Goal: Task Accomplishment & Management: Manage account settings

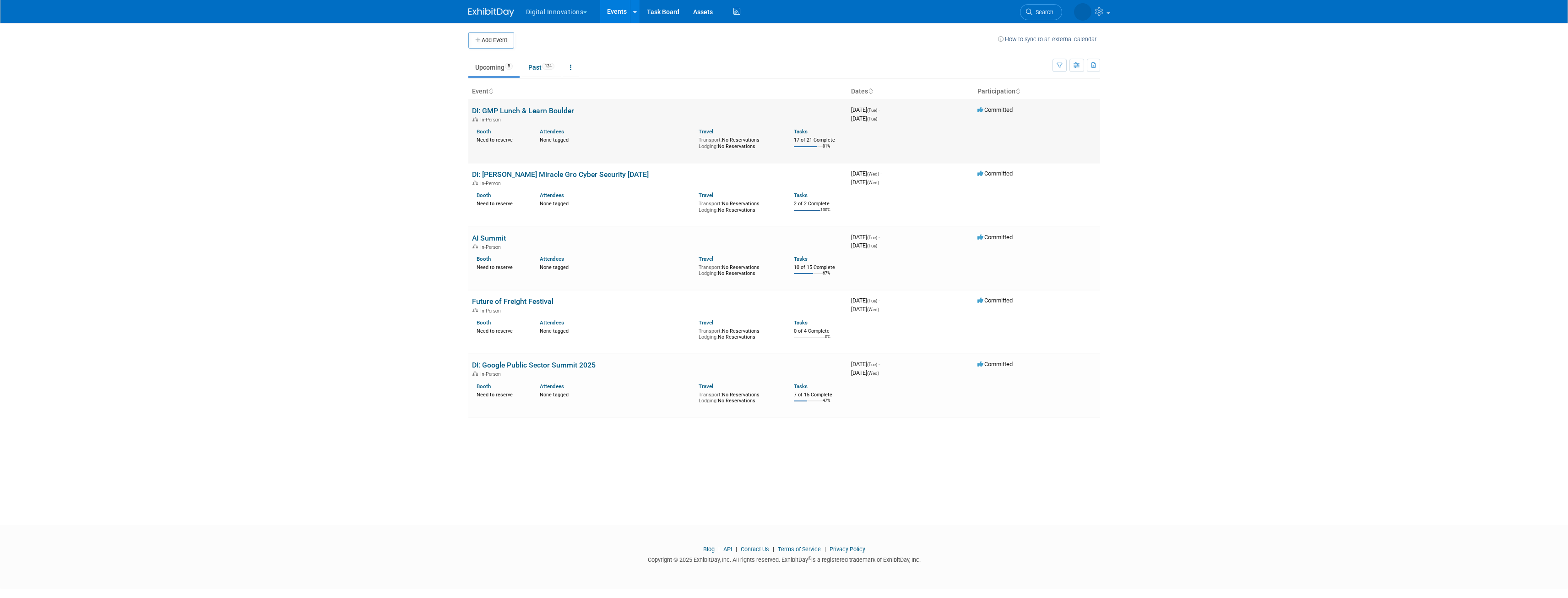
click at [510, 106] on link "DI: GMP Lunch & Learn Boulder" at bounding box center [523, 110] width 102 height 9
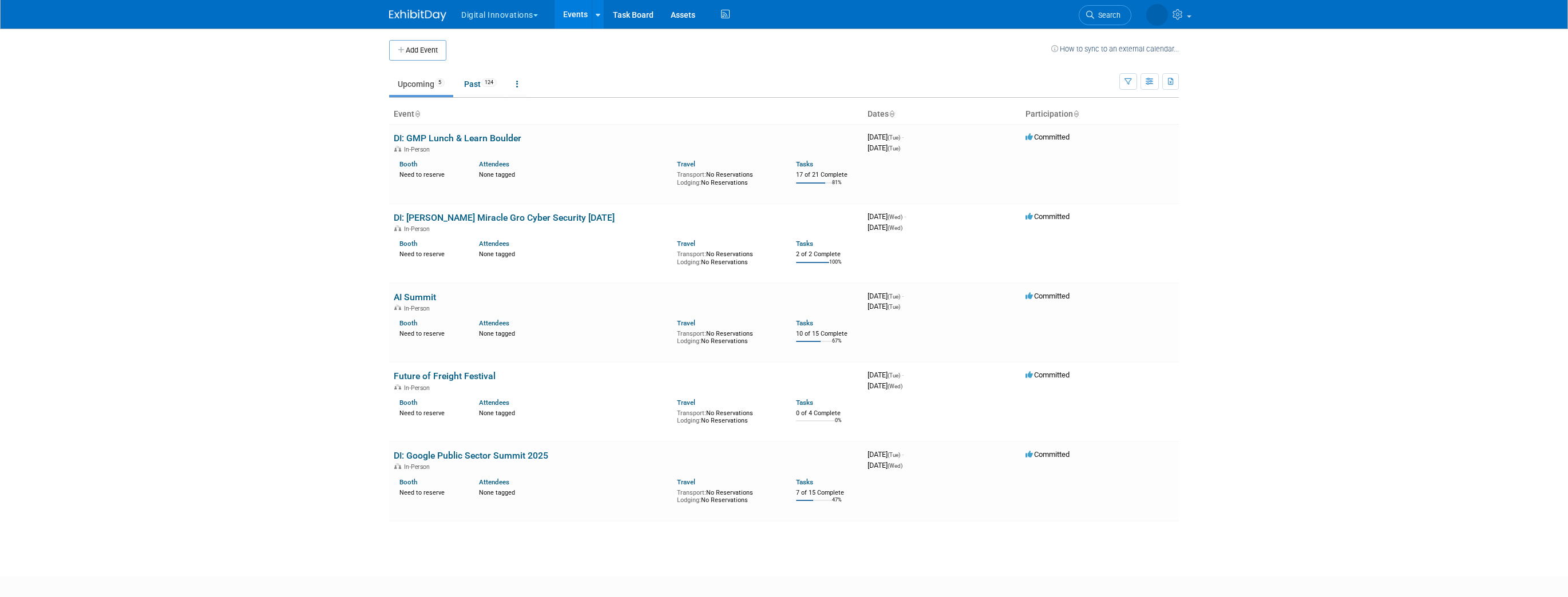
drag, startPoint x: 1830, startPoint y: 2, endPoint x: 1267, endPoint y: 336, distance: 654.6
click at [1267, 336] on body "Digital Innovations Explore: My Workspaces 2 Go to Workspace: Digital Innovatio…" at bounding box center [784, 298] width 1568 height 597
click at [486, 134] on link "DI: GMP Lunch & Learn Boulder" at bounding box center [457, 138] width 128 height 11
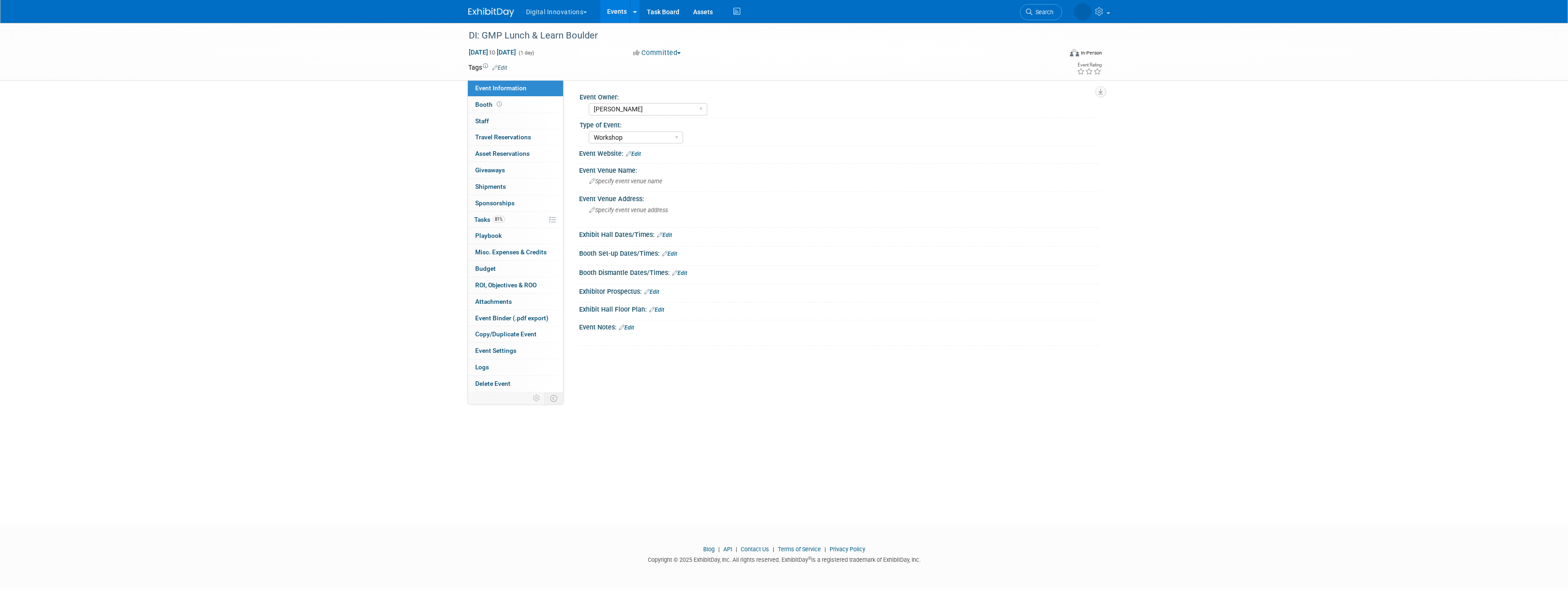
select select "[PERSON_NAME]"
select select "Workshop"
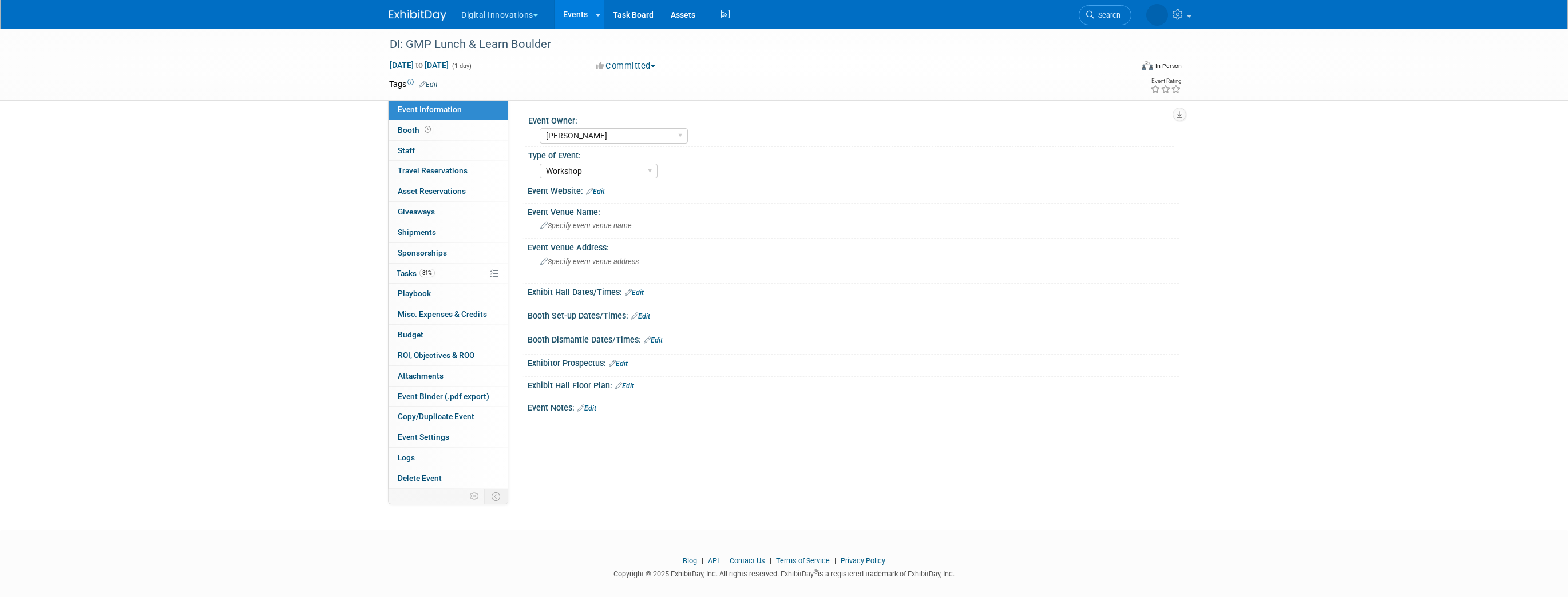
select select "[PERSON_NAME]"
select select "Workshop"
click at [405, 274] on span "Tasks 81%" at bounding box center [415, 273] width 38 height 9
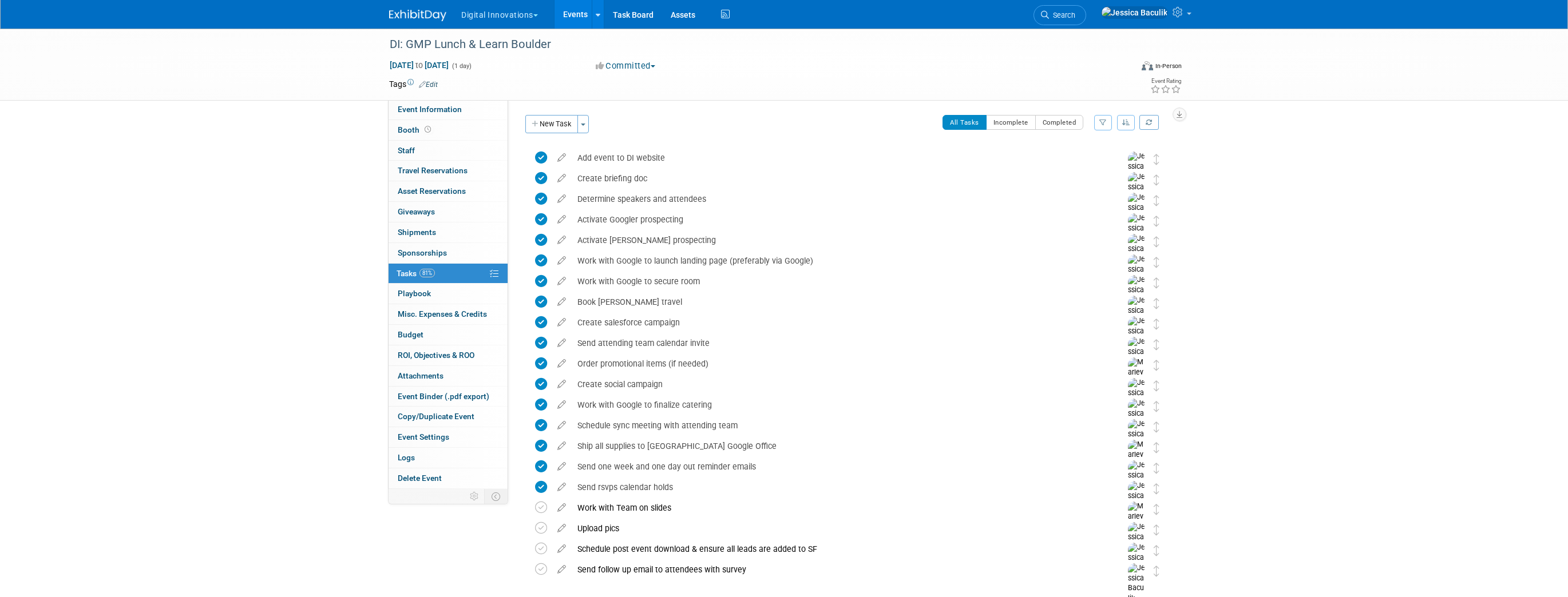
click at [510, 13] on button "Digital Innovations" at bounding box center [506, 12] width 92 height 25
click at [419, 13] on img at bounding box center [417, 15] width 57 height 11
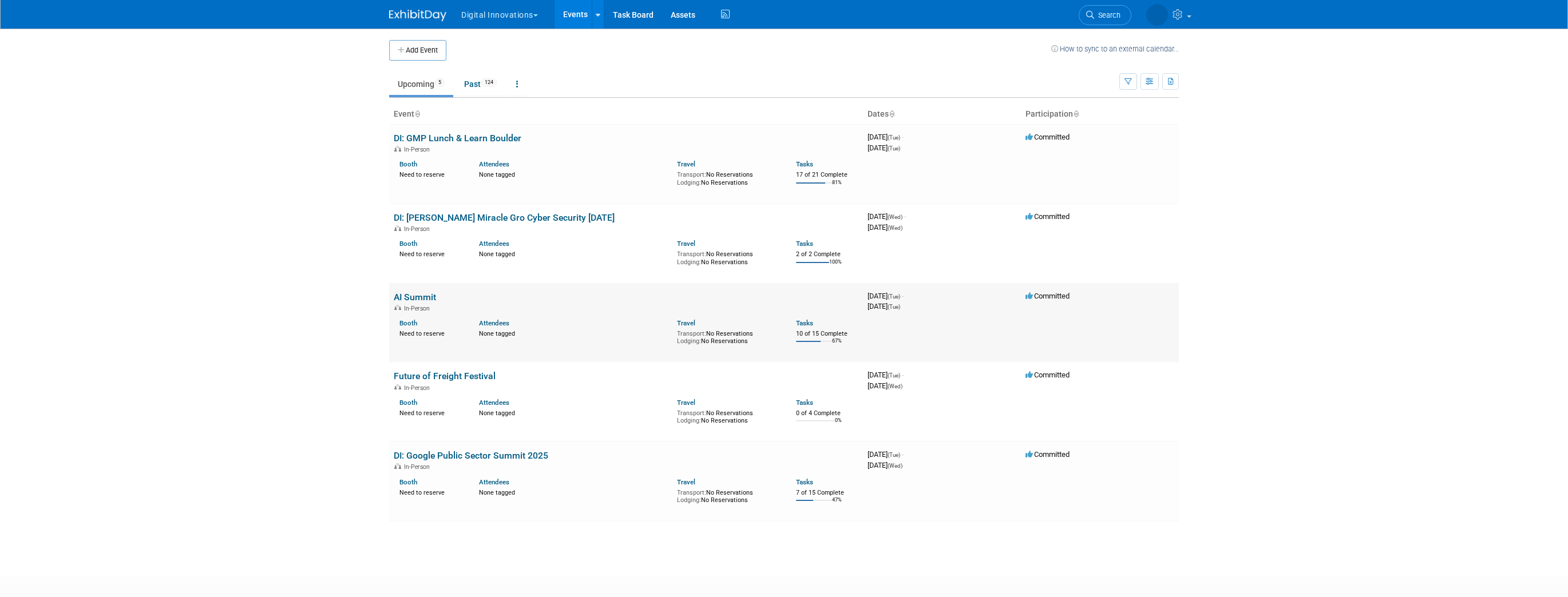
click at [418, 297] on link "AI Summit" at bounding box center [415, 297] width 43 height 11
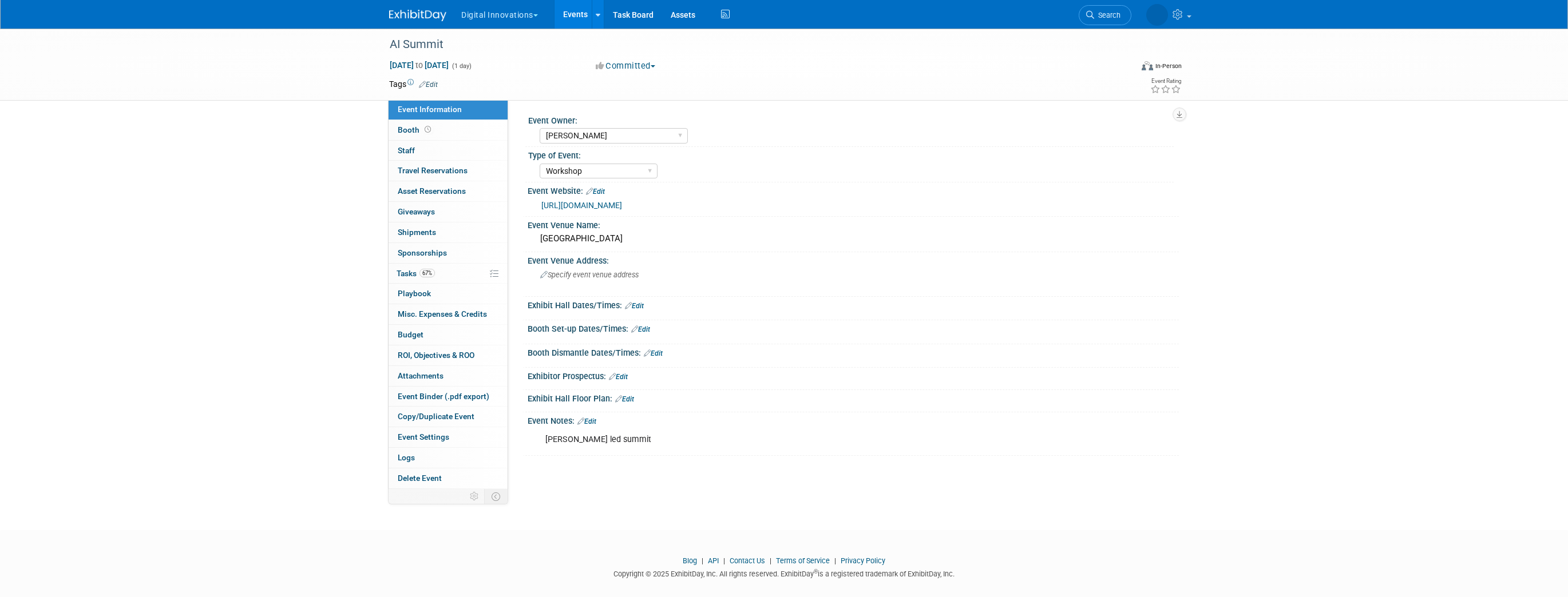
select select "[PERSON_NAME]"
select select "Workshop"
click at [422, 270] on span "67%" at bounding box center [427, 272] width 15 height 8
